Goal: Use online tool/utility: Utilize a website feature to perform a specific function

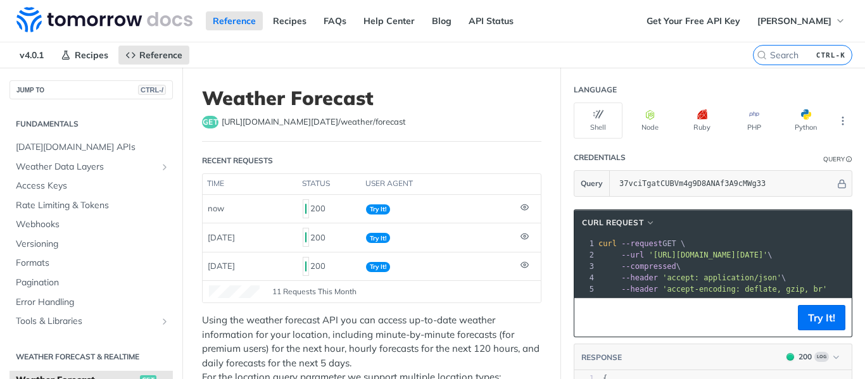
scroll to position [170, 0]
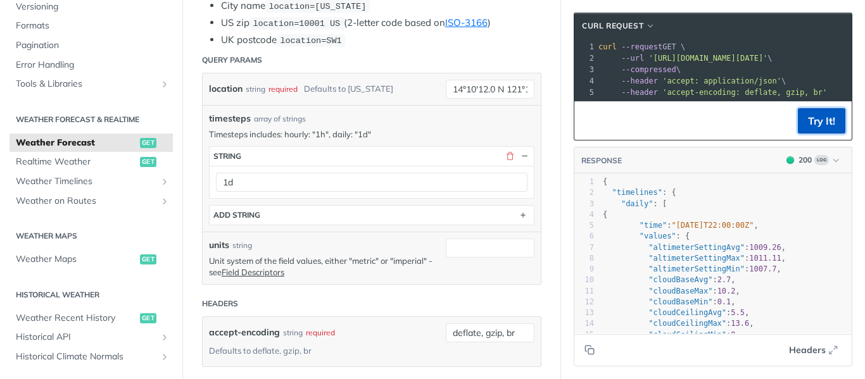
click at [813, 123] on button "Try It!" at bounding box center [820, 120] width 47 height 25
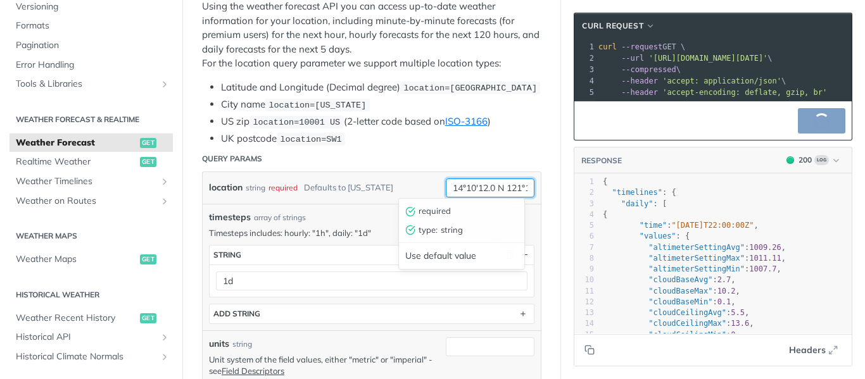
scroll to position [0, 39]
drag, startPoint x: 442, startPoint y: 186, endPoint x: 645, endPoint y: 203, distance: 203.9
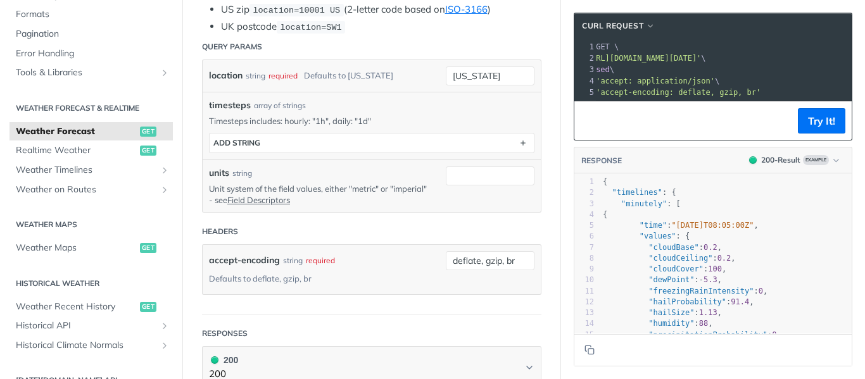
scroll to position [430, 0]
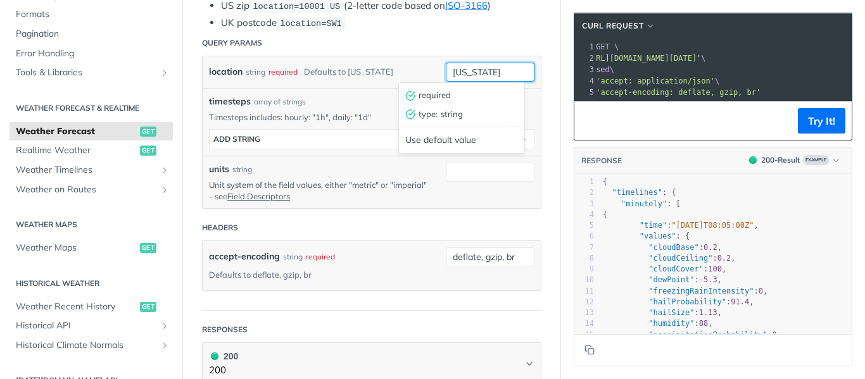
drag, startPoint x: 493, startPoint y: 73, endPoint x: 328, endPoint y: 92, distance: 165.7
click at [328, 92] on div "location string required Defaults to new york new york required type : string U…" at bounding box center [371, 133] width 325 height 140
paste input "14°10'12.0 N 121°15'25.2 E"
type input "14°10'12.0 N 121°15'25.2 E"
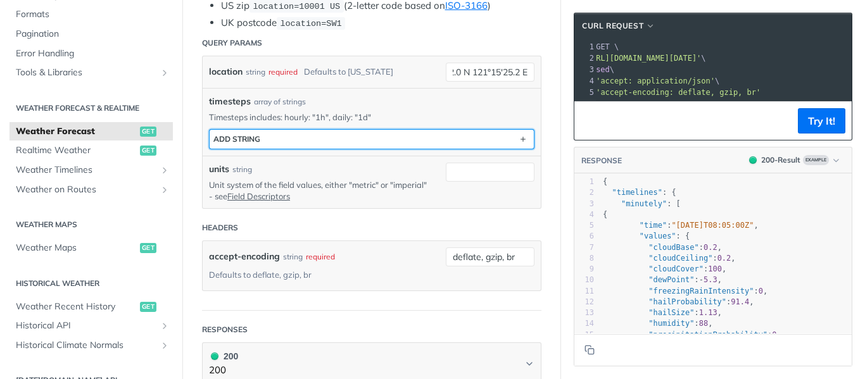
scroll to position [0, 0]
click at [407, 133] on button "ADD string" at bounding box center [371, 139] width 324 height 19
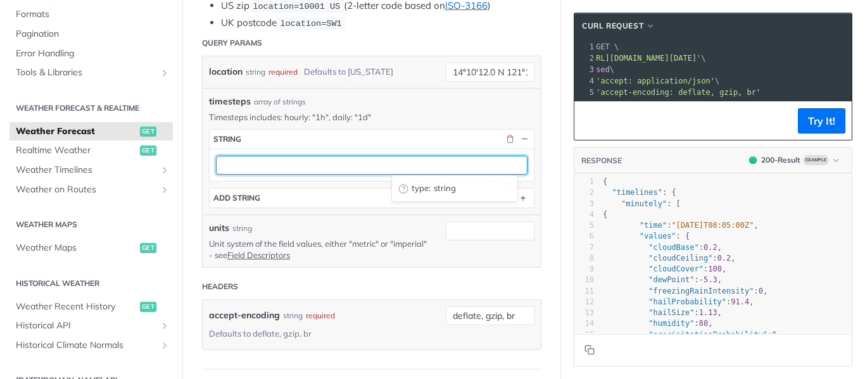
click at [340, 165] on input "text" at bounding box center [371, 165] width 311 height 19
type input "1d"
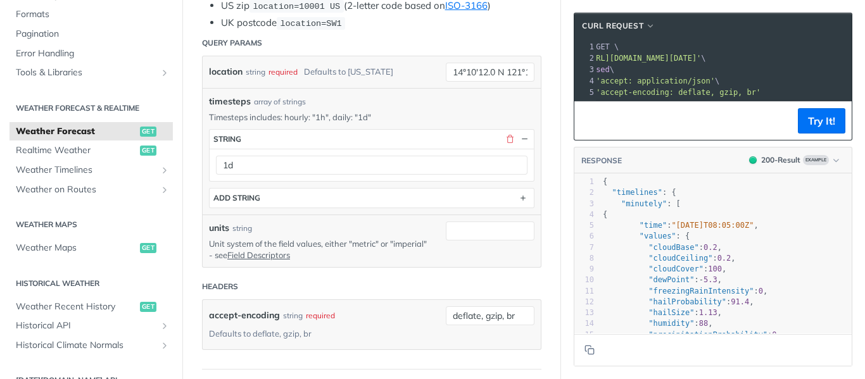
click at [811, 134] on button "Try It!" at bounding box center [820, 120] width 47 height 25
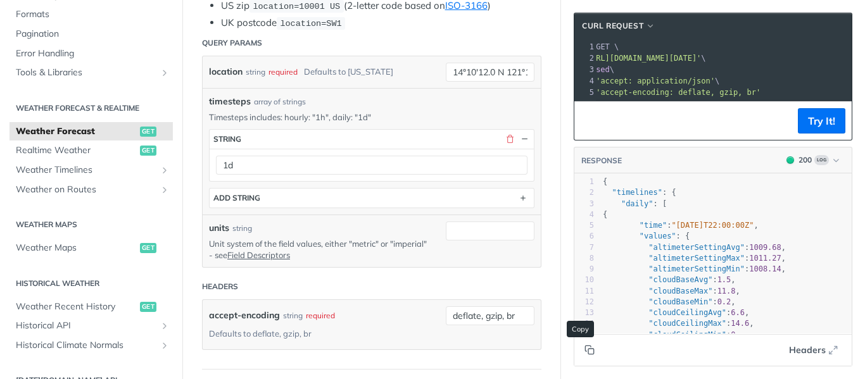
click at [580, 351] on button "Copy to clipboard" at bounding box center [589, 350] width 18 height 19
